Goal: Information Seeking & Learning: Compare options

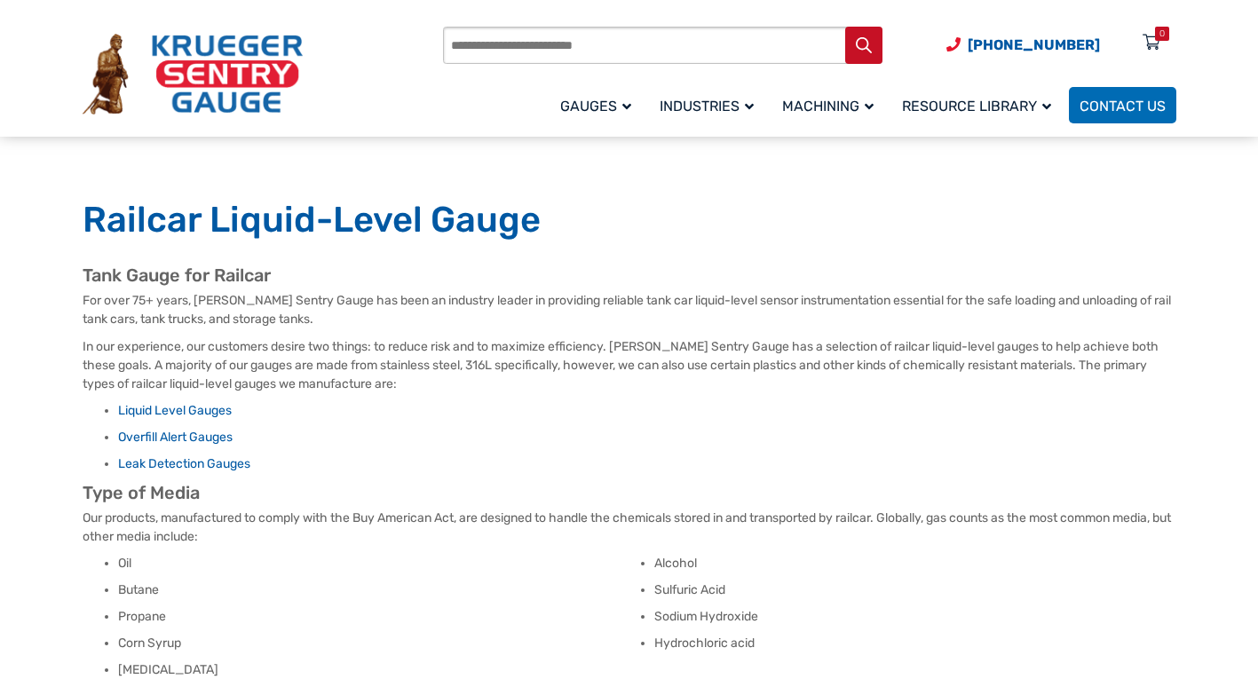
click at [188, 327] on article "Tank Gauge for Railcar For over 75+ years, Krueger Sentry Gauge has been an ind…" at bounding box center [630, 486] width 1094 height 443
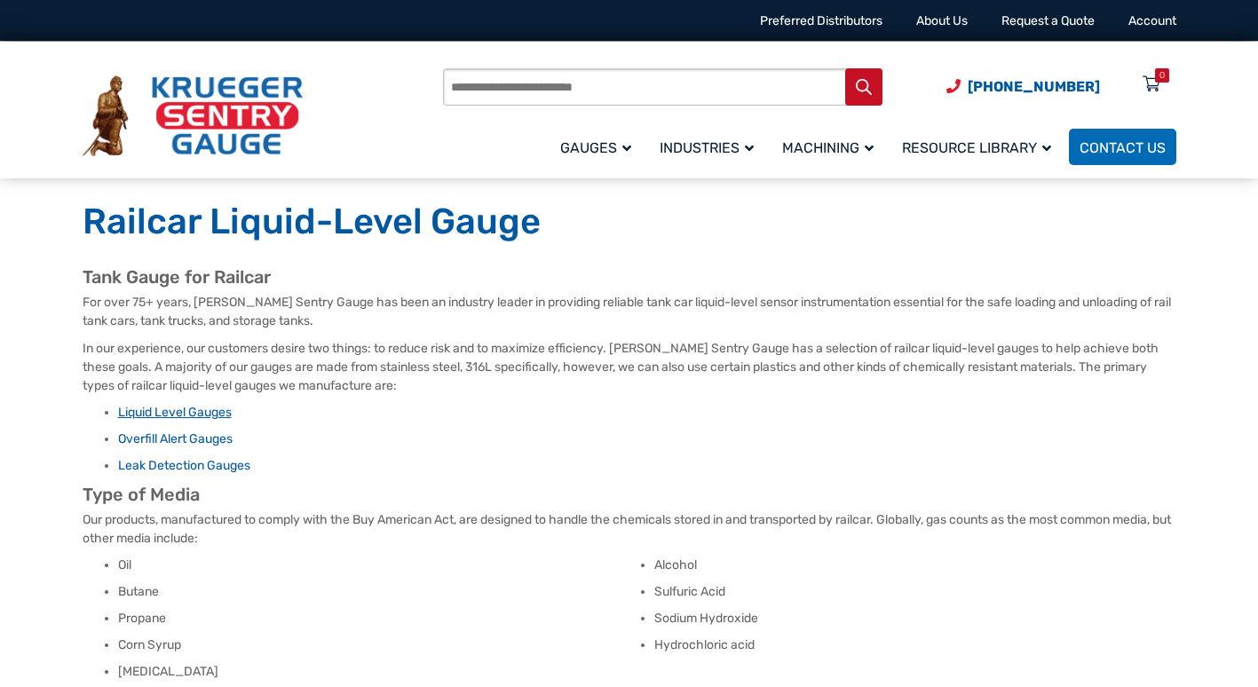
click at [178, 413] on link "Liquid Level Gauges" at bounding box center [175, 412] width 114 height 15
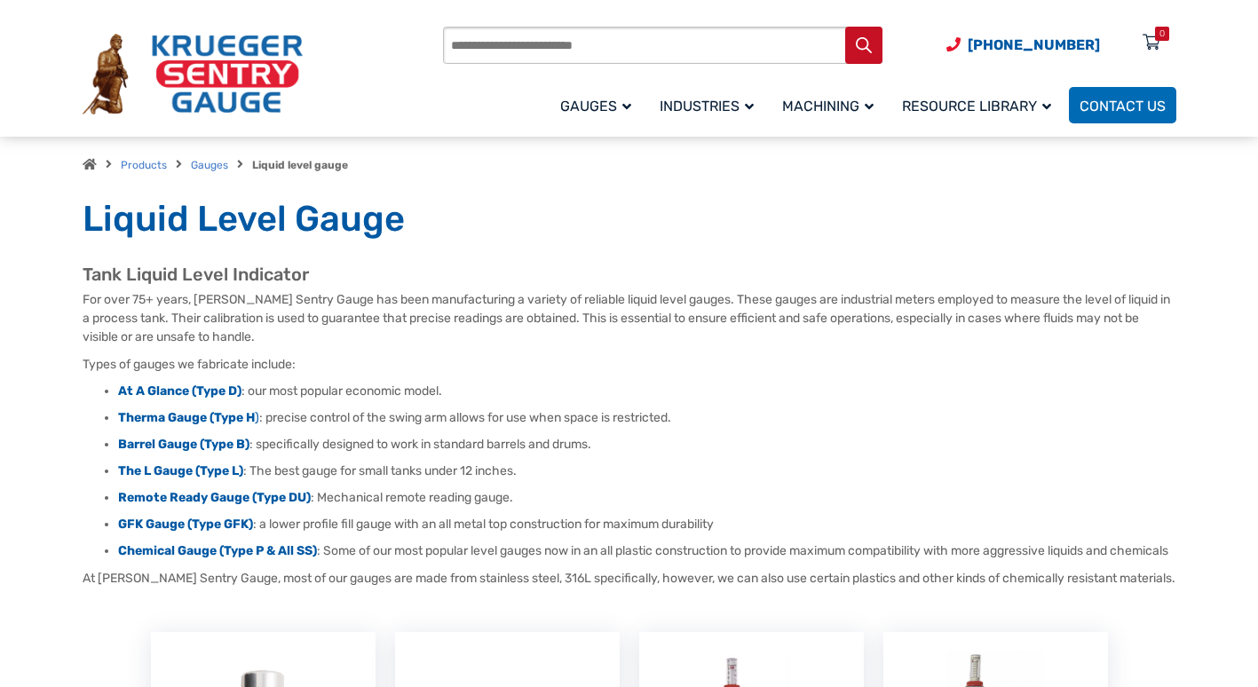
scroll to position [89, 0]
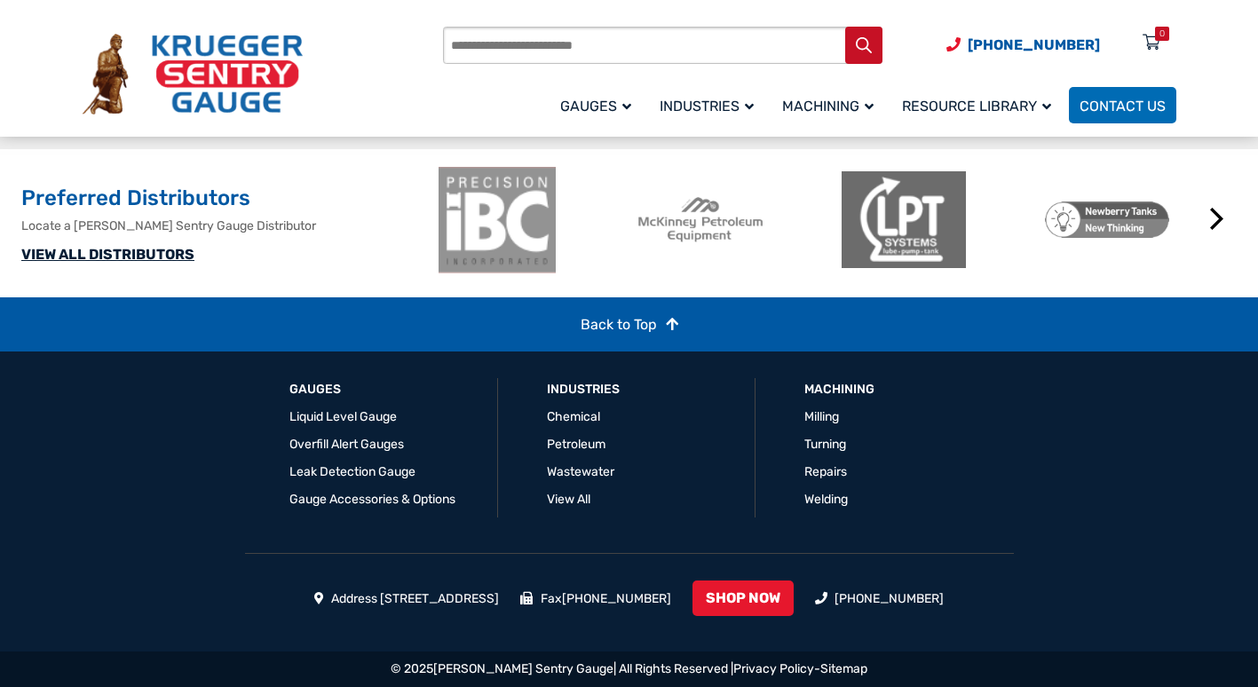
scroll to position [1944, 0]
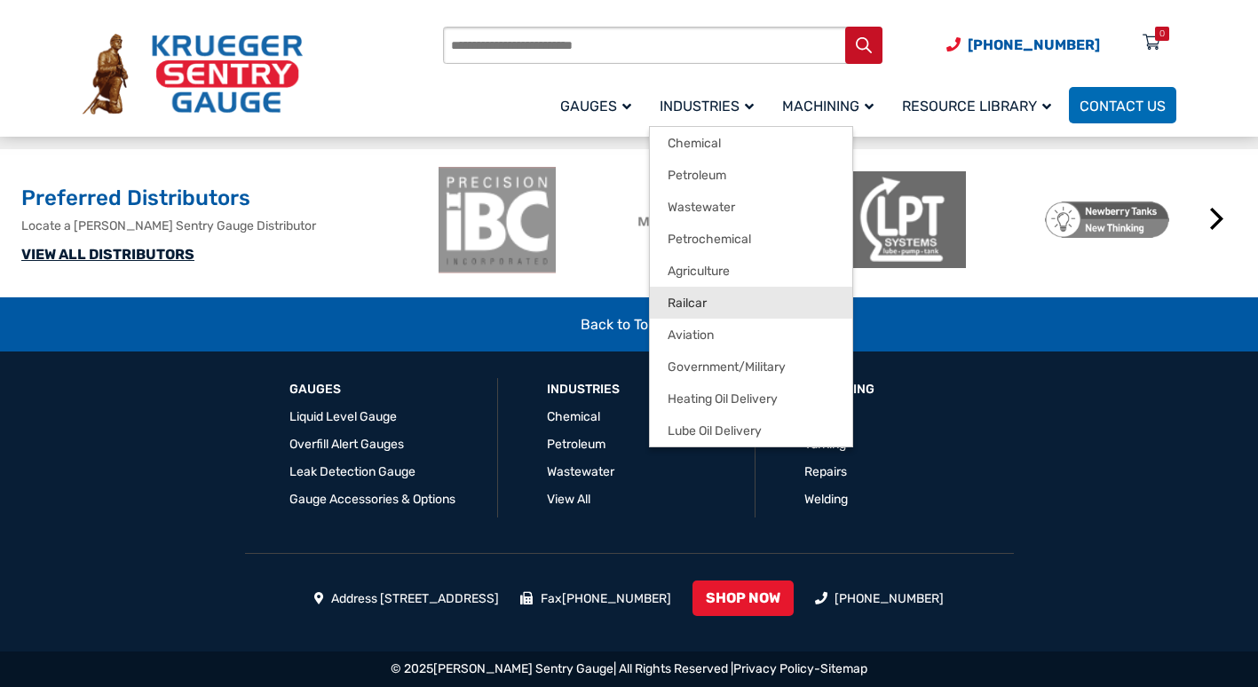
click at [676, 298] on span "Railcar" at bounding box center [687, 304] width 39 height 16
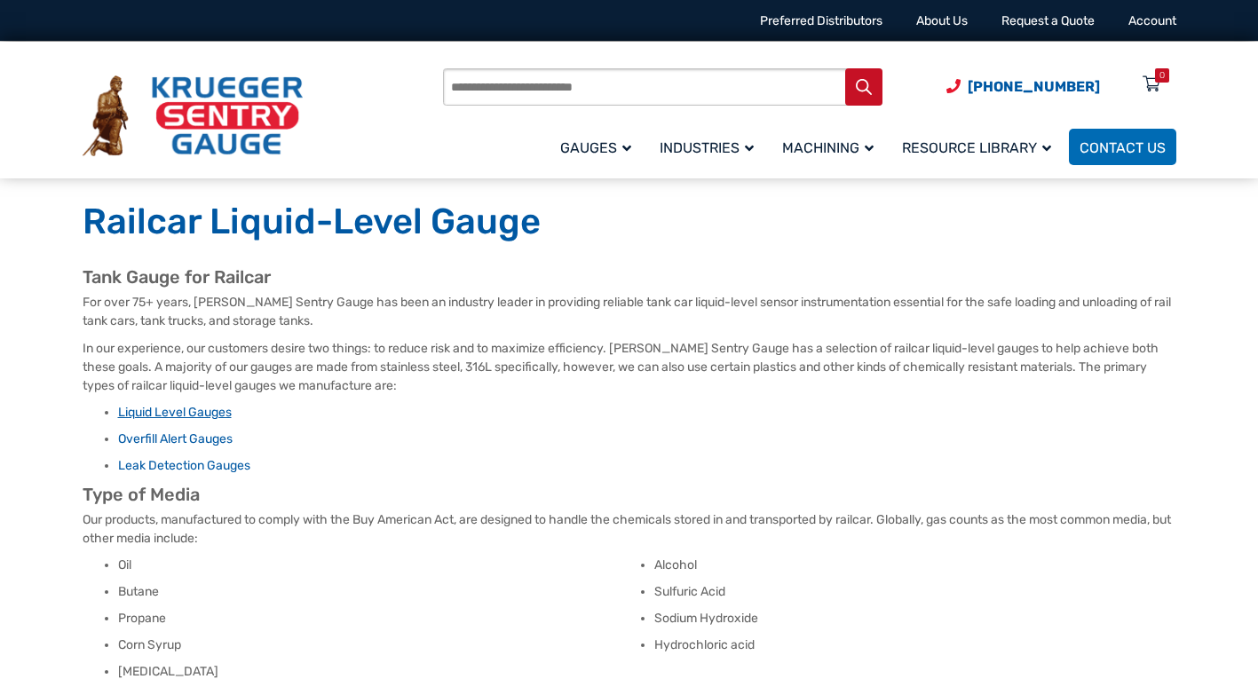
click at [202, 409] on link "Liquid Level Gauges" at bounding box center [175, 412] width 114 height 15
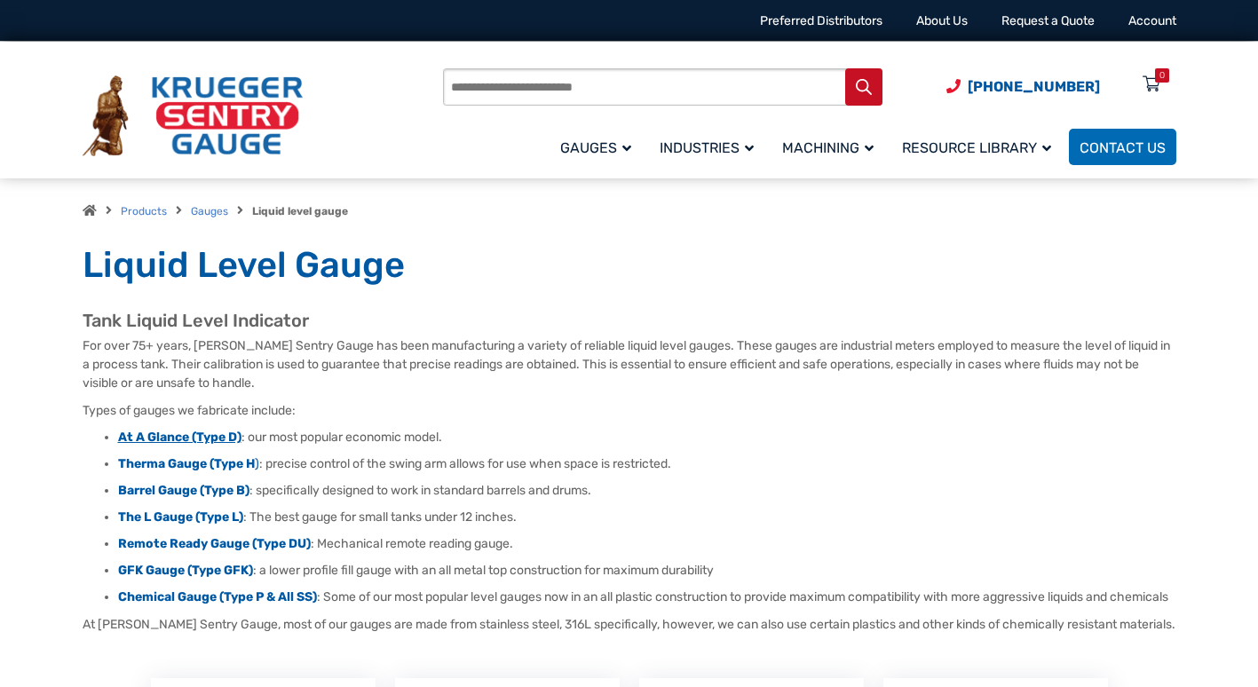
click at [213, 436] on strong "At A Glance (Type D)" at bounding box center [179, 437] width 123 height 15
click at [157, 575] on strong "GFK Gauge (Type GFK)" at bounding box center [185, 570] width 135 height 15
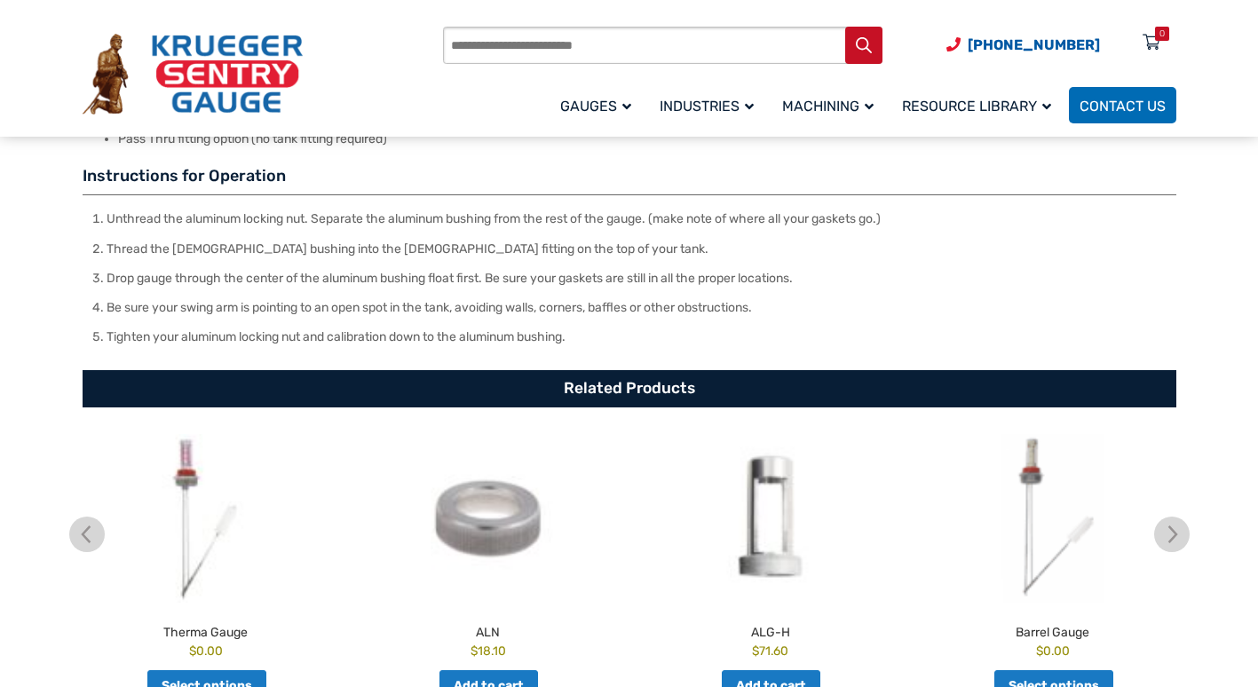
scroll to position [1510, 0]
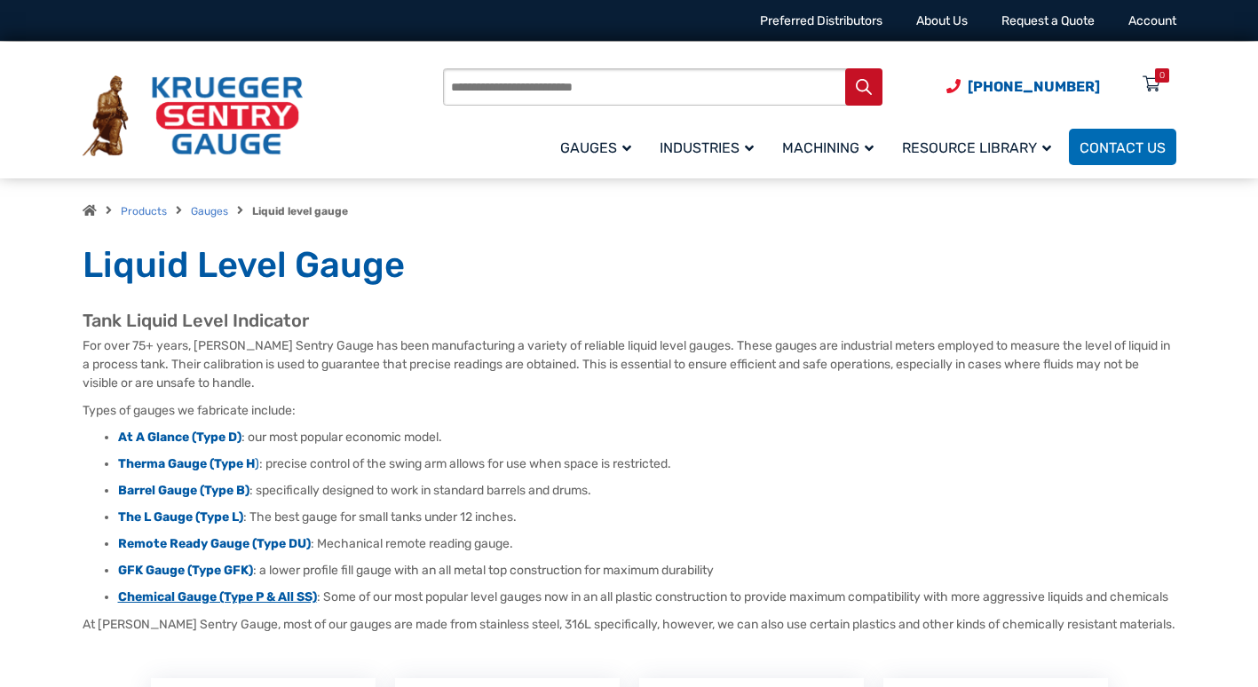
click at [265, 596] on strong "Chemical Gauge (Type P & All SS)" at bounding box center [217, 597] width 199 height 15
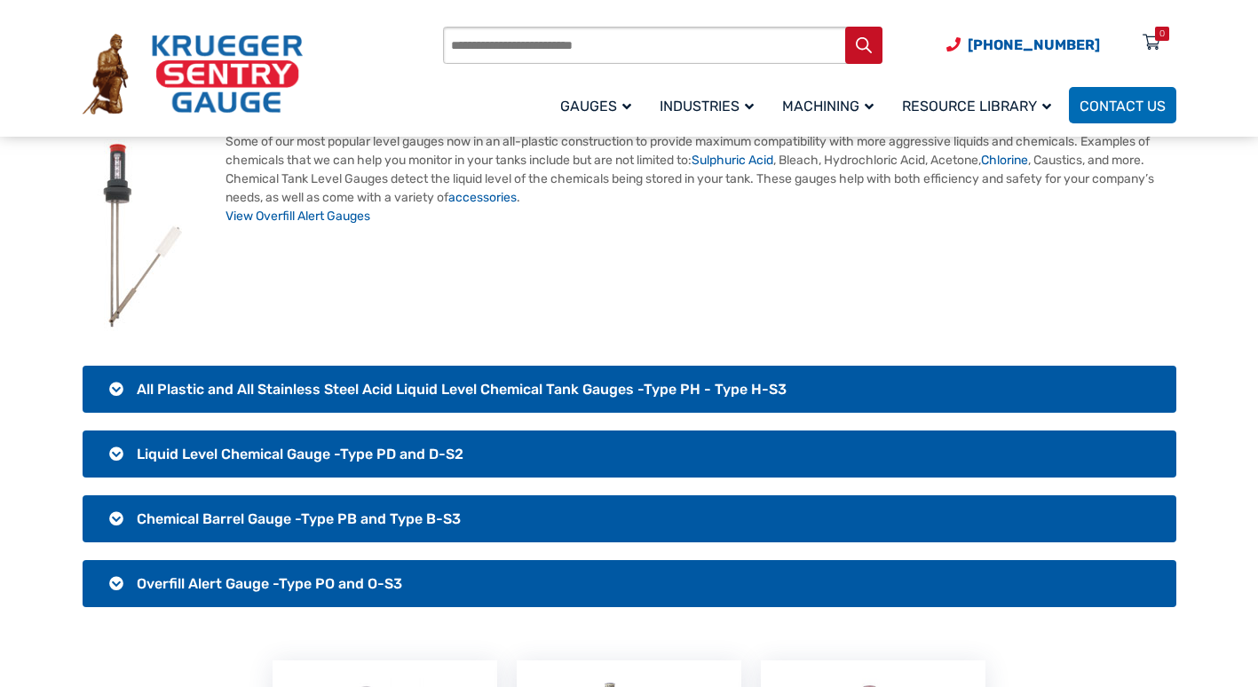
scroll to position [89, 0]
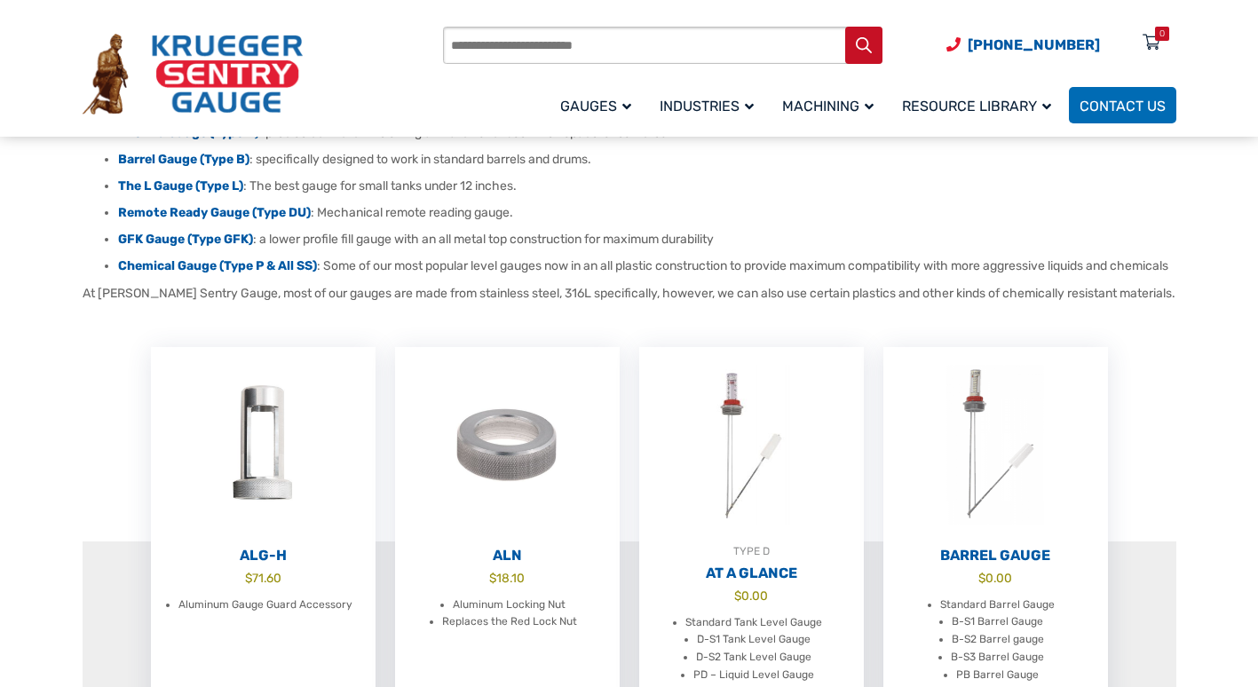
scroll to position [266, 0]
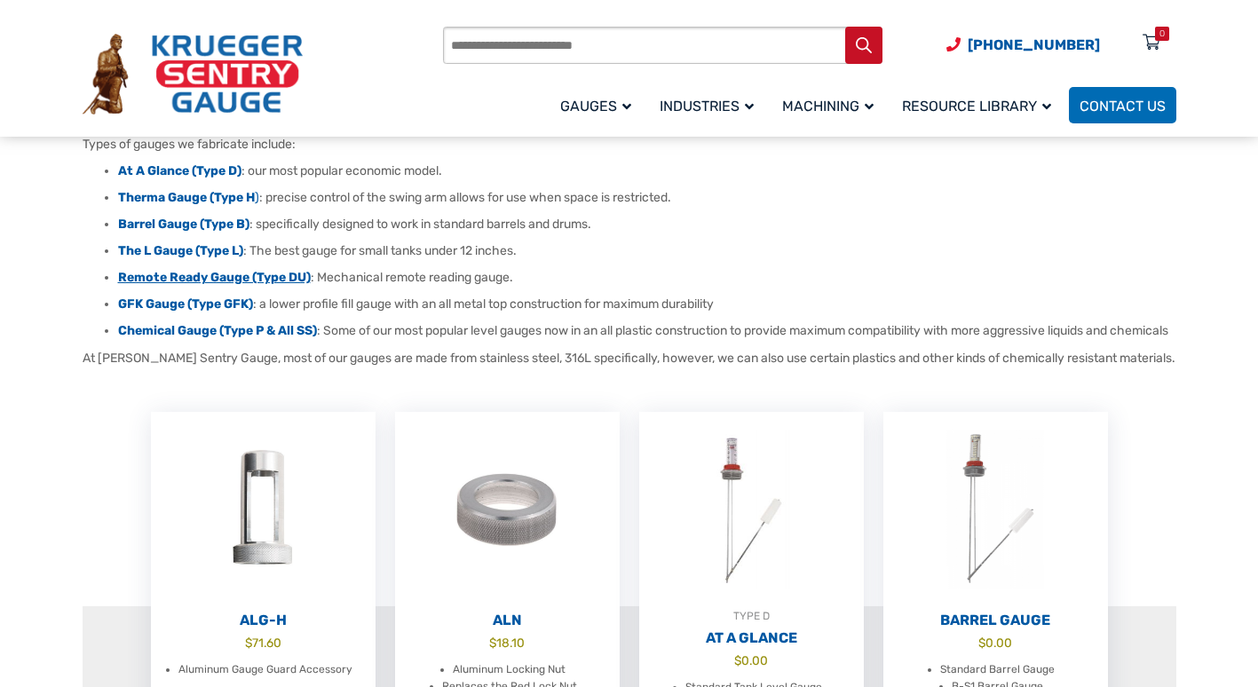
click at [257, 277] on strong "Remote Ready Gauge (Type DU)" at bounding box center [214, 277] width 193 height 15
